Goal: Transaction & Acquisition: Download file/media

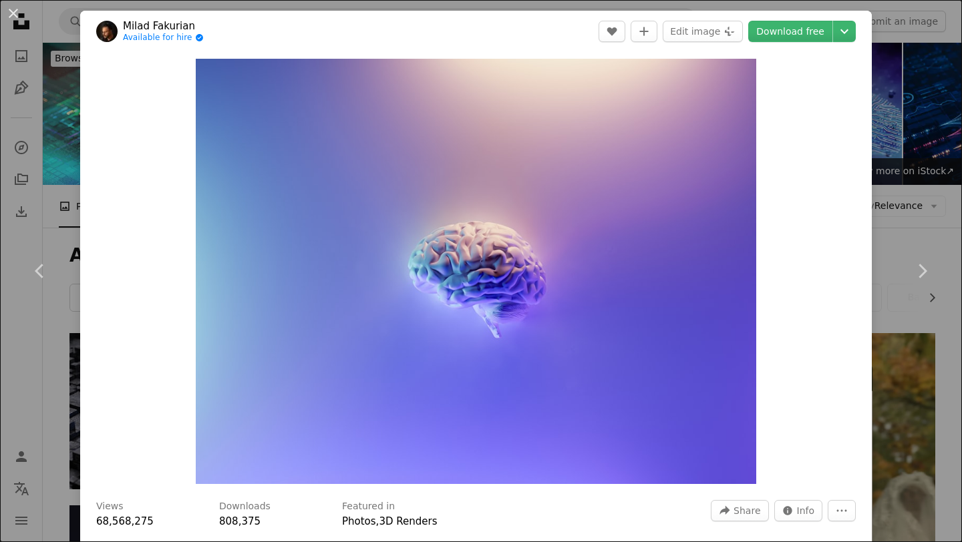
scroll to position [13735, 0]
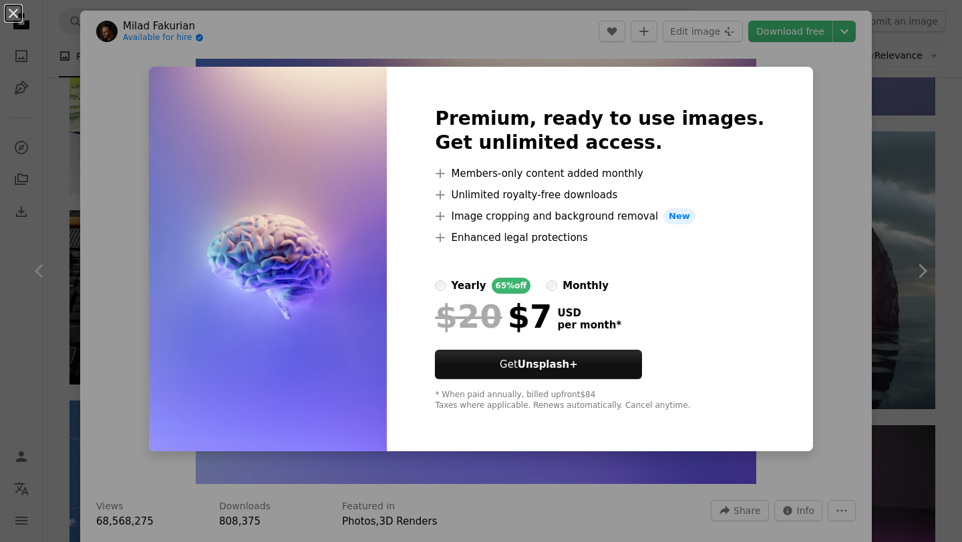
click at [795, 197] on div "An X shape Premium, ready to use images. Get unlimited access. A plus sign Memb…" at bounding box center [481, 271] width 962 height 542
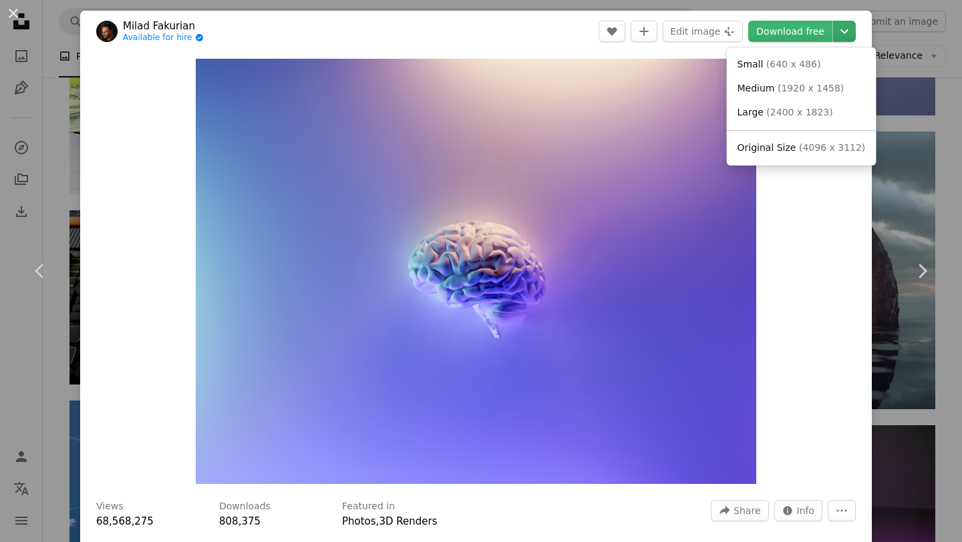
click at [845, 37] on icon "Chevron down" at bounding box center [844, 31] width 21 height 16
click at [816, 92] on span "( 1920 x 1458 )" at bounding box center [811, 88] width 66 height 11
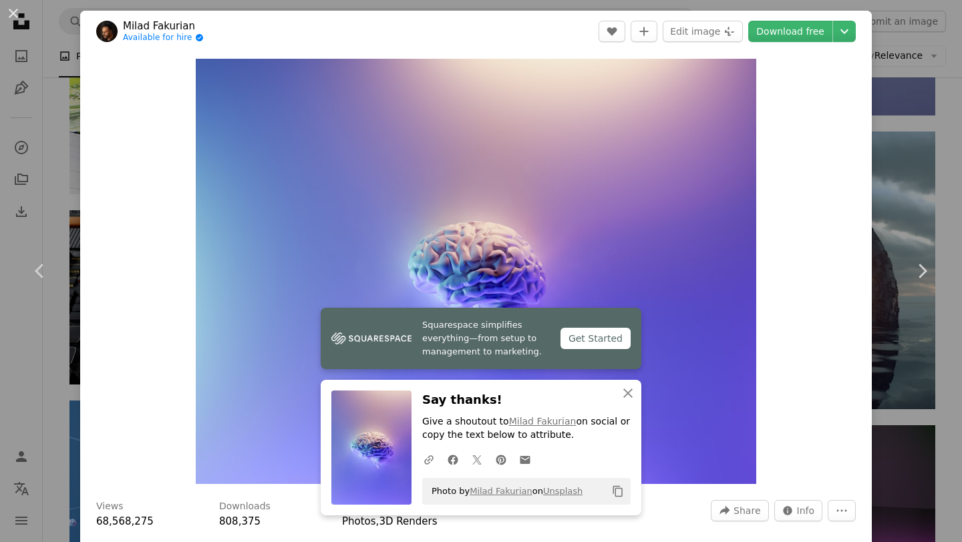
click at [814, 206] on div "Zoom in" at bounding box center [476, 271] width 792 height 439
click at [816, 150] on div "Zoom in" at bounding box center [476, 271] width 792 height 439
click at [855, 33] on icon "Chevron down" at bounding box center [844, 31] width 21 height 16
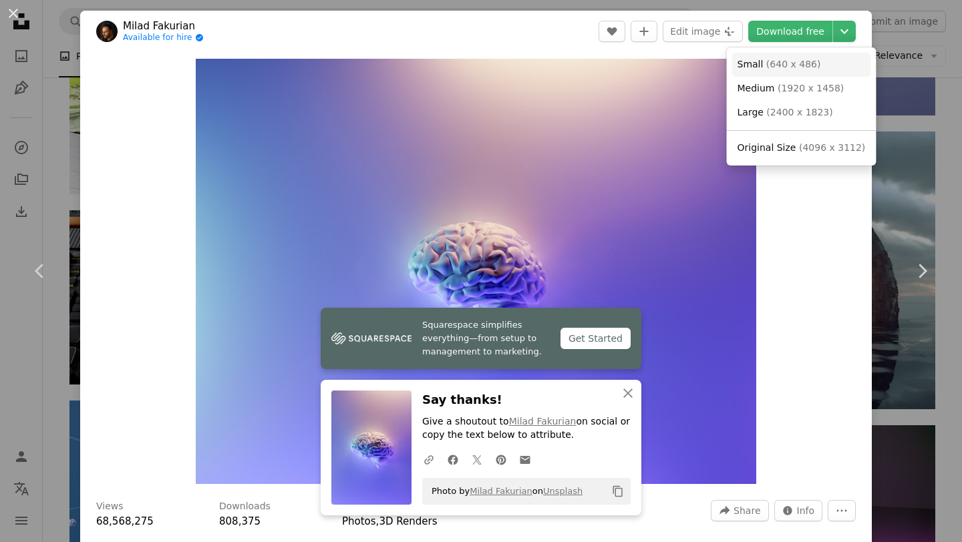
click at [812, 61] on span "( 640 x 486 )" at bounding box center [793, 64] width 55 height 11
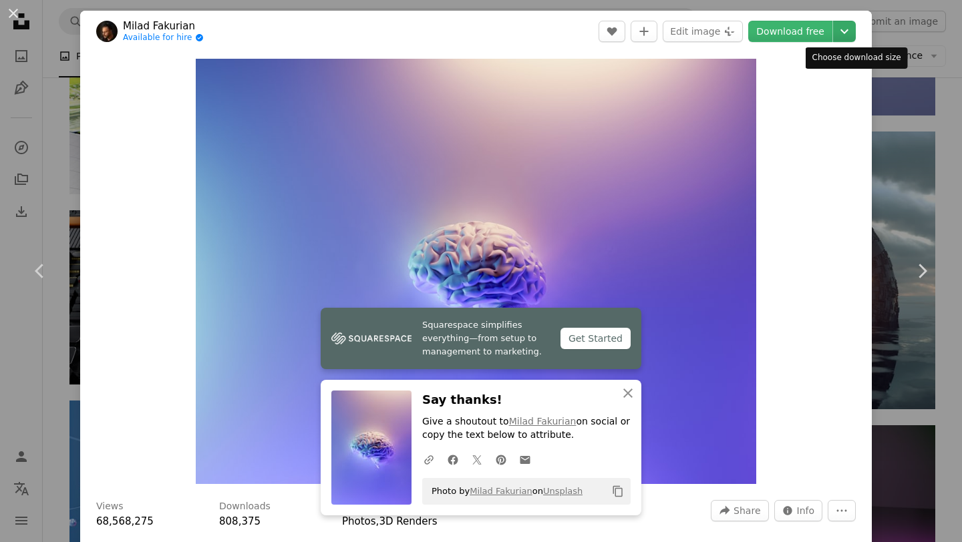
click at [845, 34] on icon "Chevron down" at bounding box center [844, 31] width 21 height 16
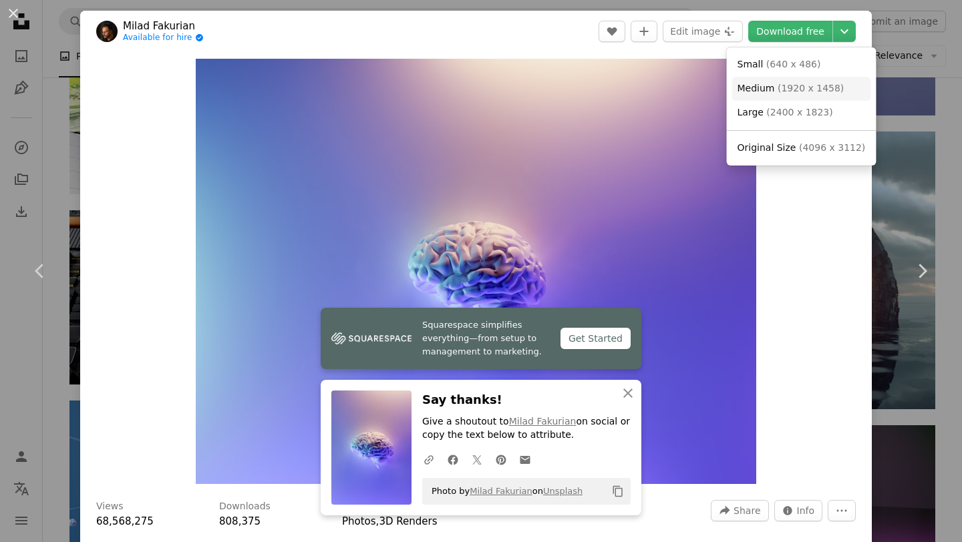
click at [816, 90] on span "( 1920 x 1458 )" at bounding box center [811, 88] width 66 height 11
